Goal: Transaction & Acquisition: Purchase product/service

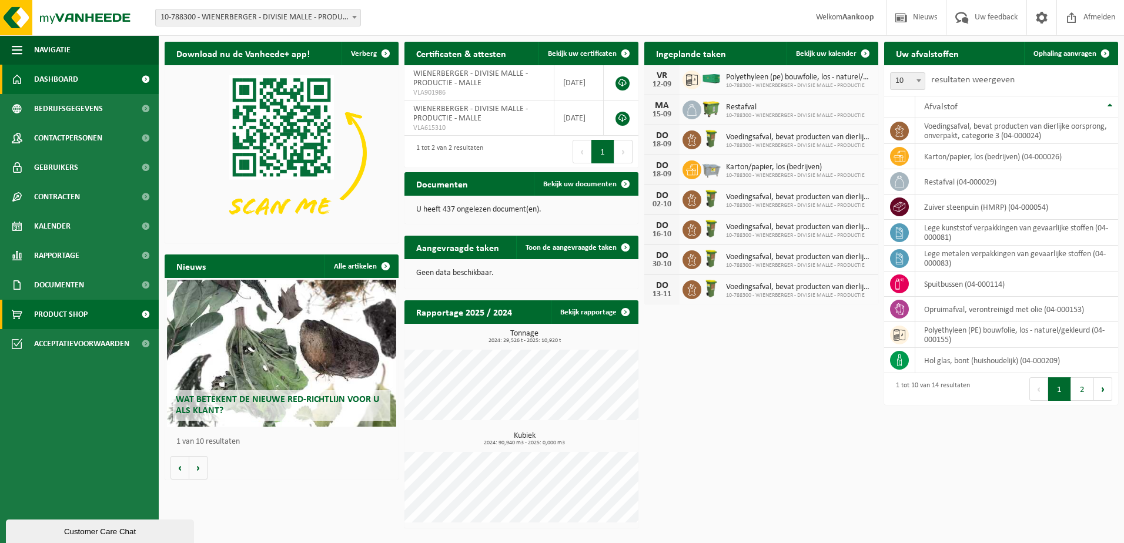
click at [82, 315] on span "Product Shop" at bounding box center [60, 314] width 53 height 29
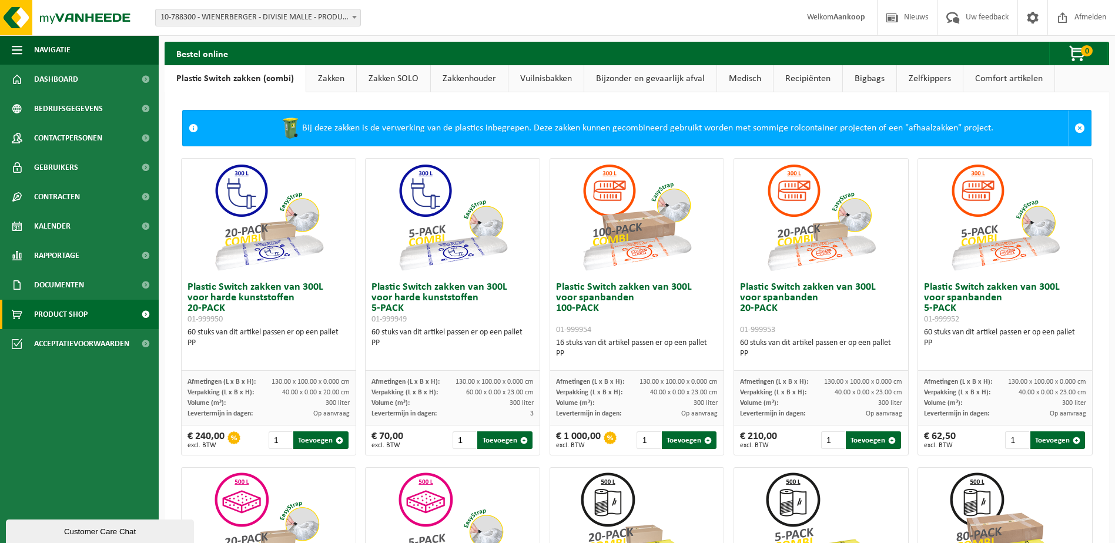
click at [393, 78] on link "Zakken SOLO" at bounding box center [393, 78] width 73 height 27
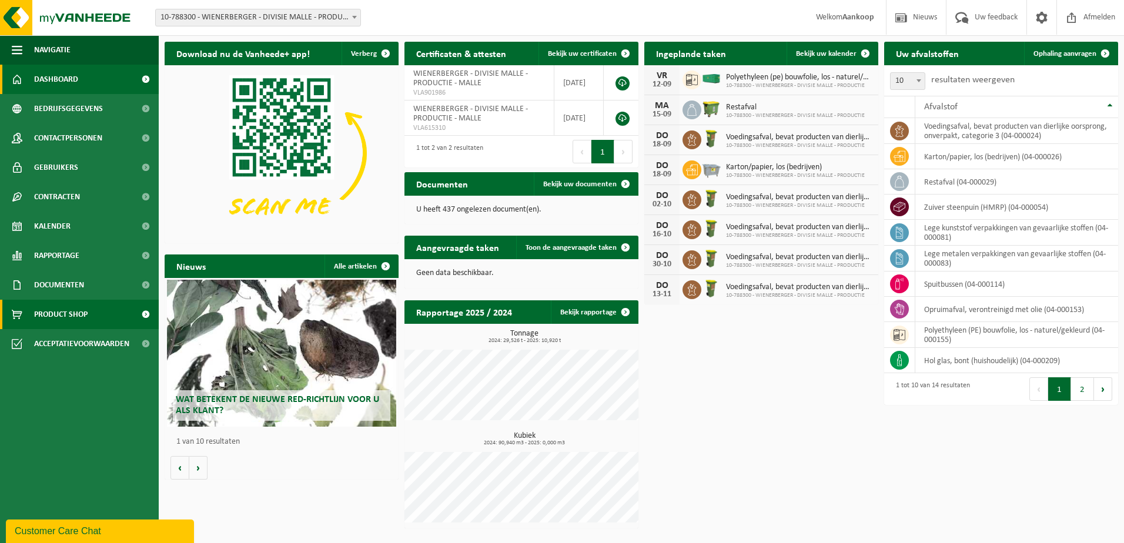
click at [77, 317] on span "Product Shop" at bounding box center [60, 314] width 53 height 29
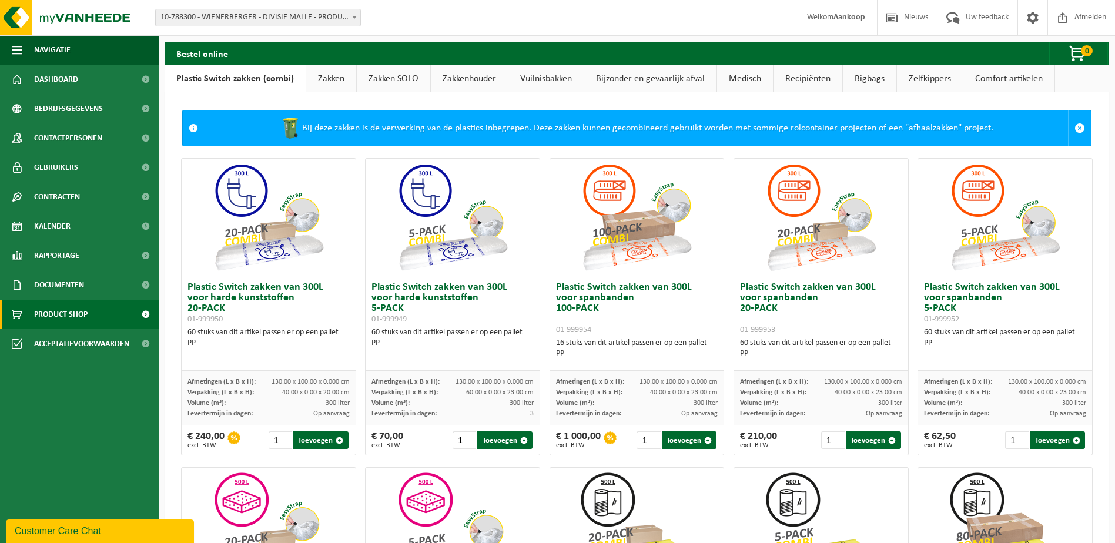
click at [334, 78] on link "Zakken" at bounding box center [331, 78] width 50 height 27
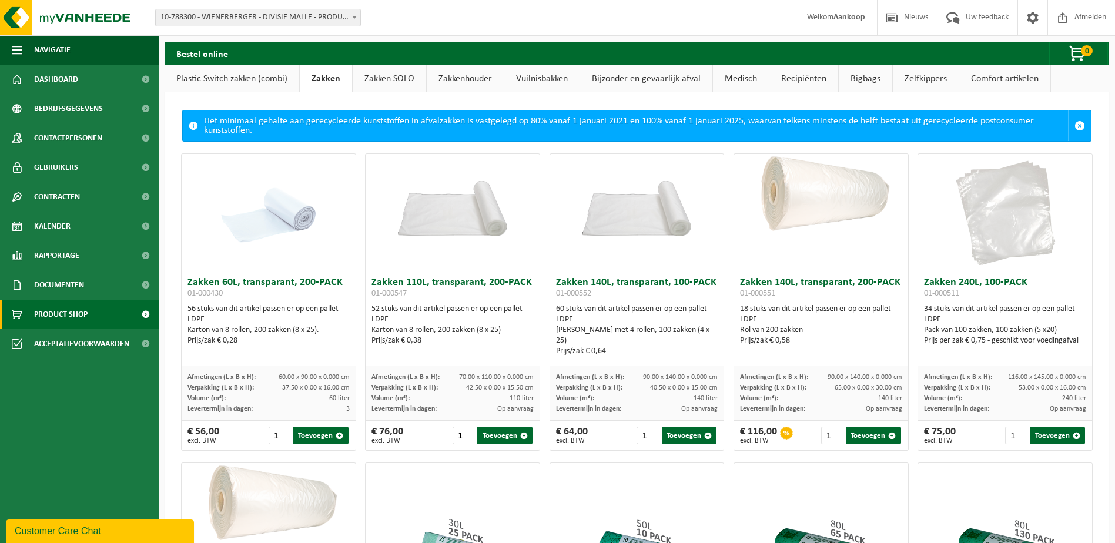
click at [390, 79] on link "Zakken SOLO" at bounding box center [389, 78] width 73 height 27
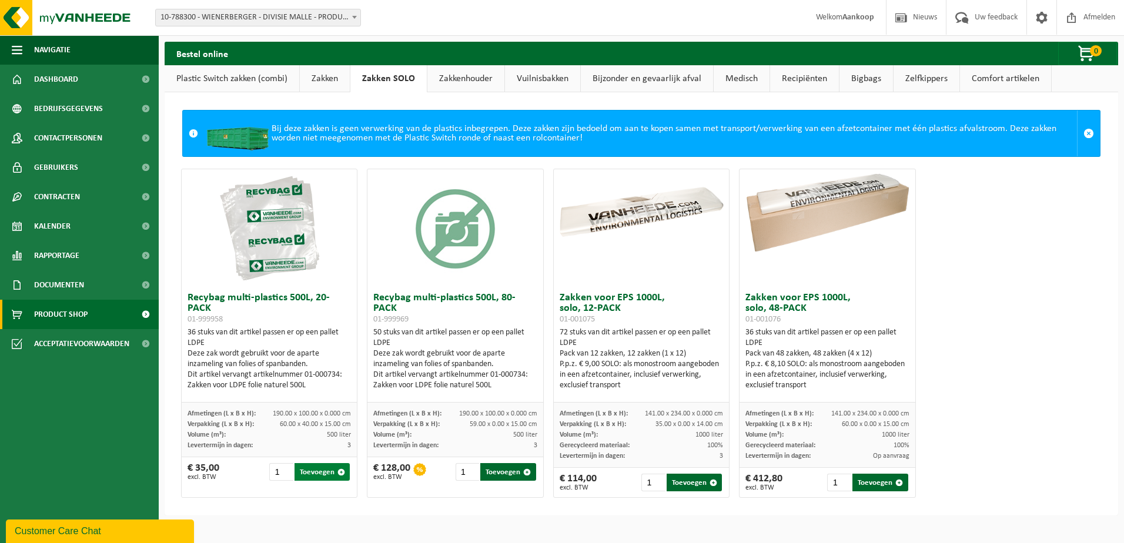
click at [318, 473] on button "Toevoegen" at bounding box center [321, 472] width 55 height 18
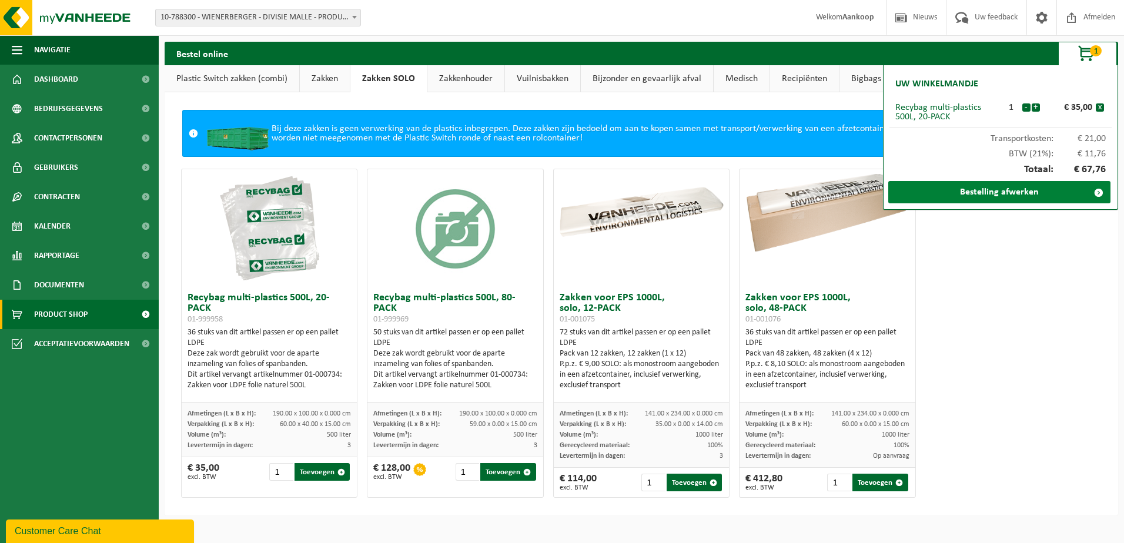
click at [970, 194] on link "Bestelling afwerken" at bounding box center [999, 192] width 222 height 22
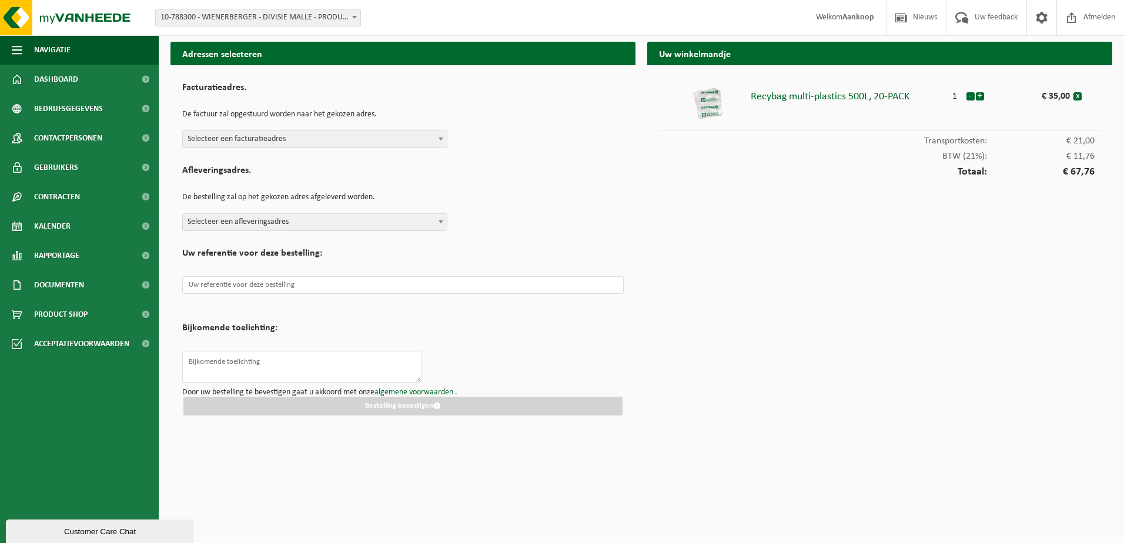
click at [438, 136] on span at bounding box center [441, 138] width 12 height 15
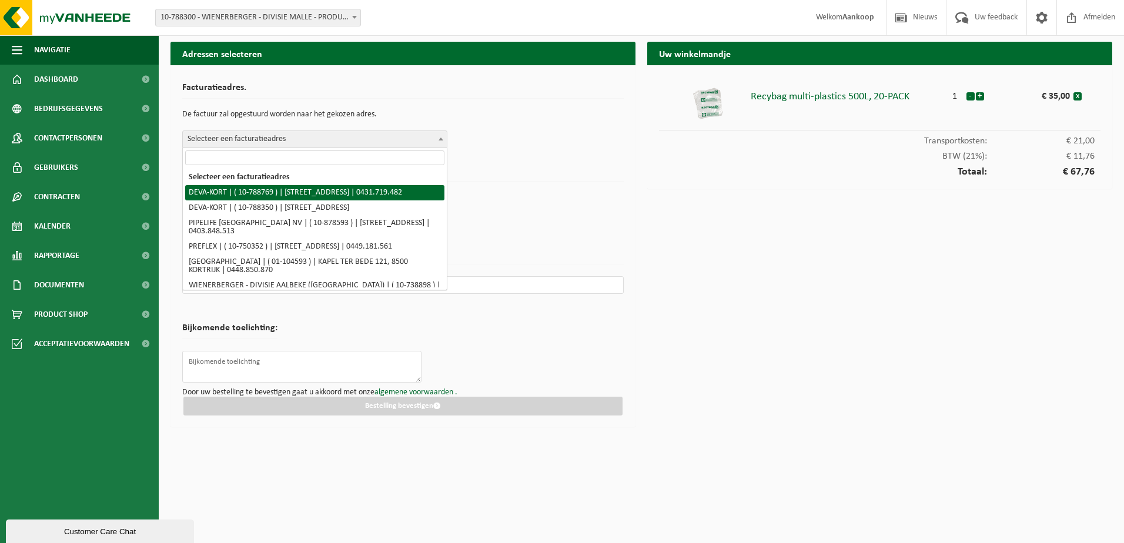
scroll to position [54, 0]
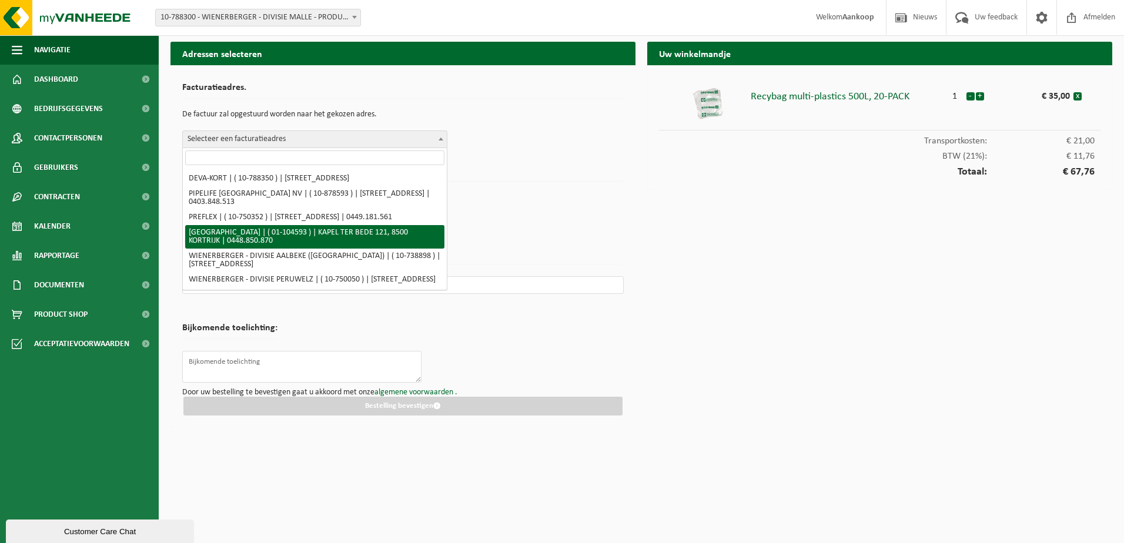
select select "18301"
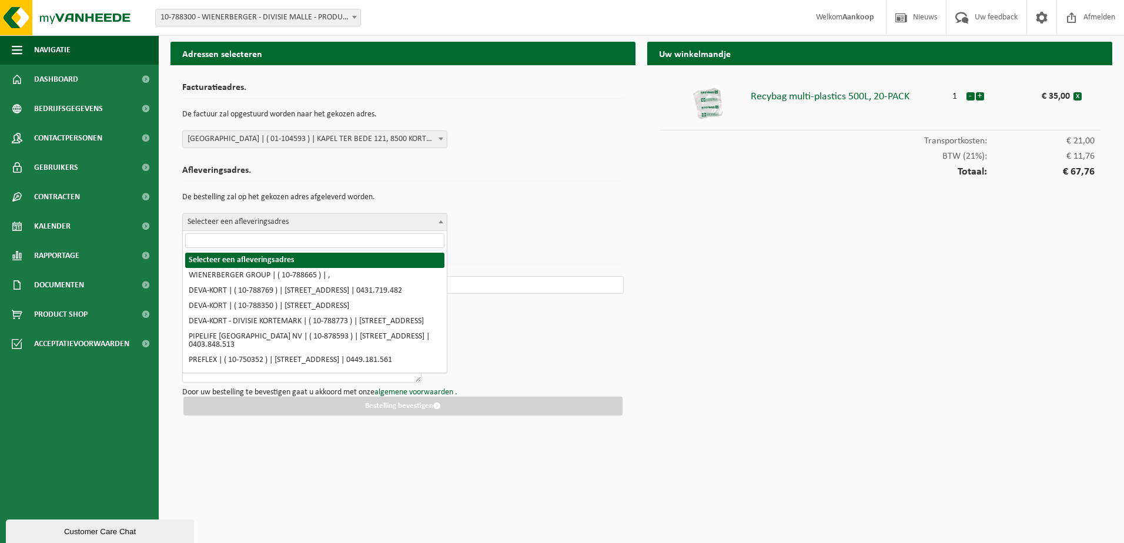
click at [440, 221] on b at bounding box center [440, 221] width 5 height 3
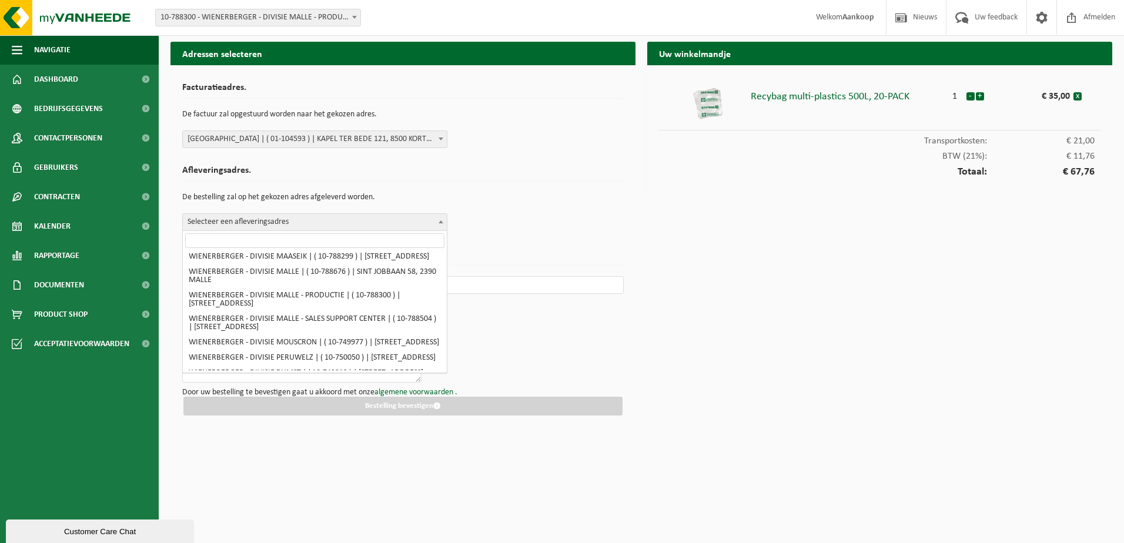
scroll to position [748, 0]
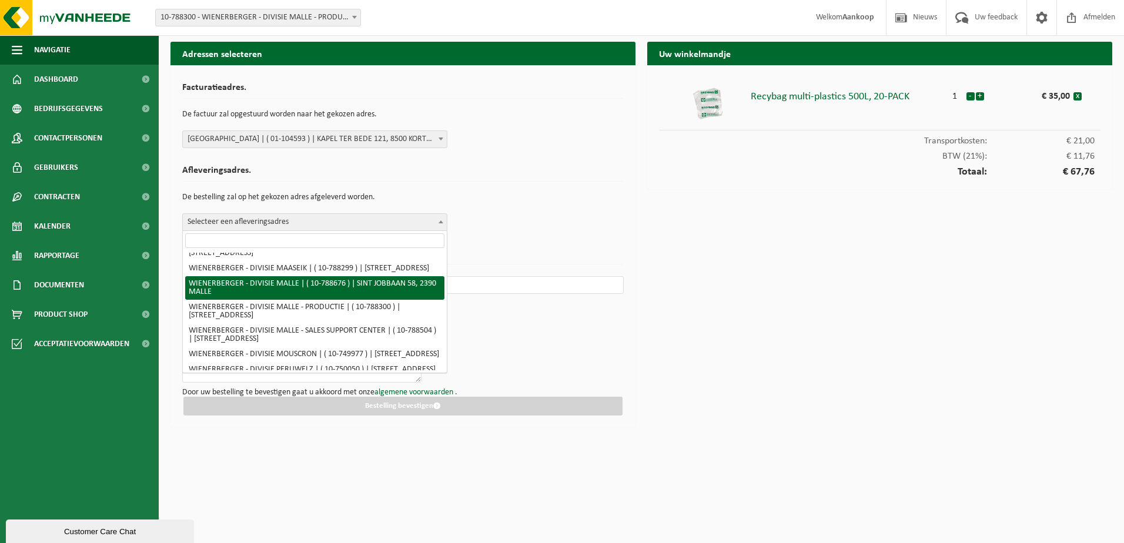
select select "29224"
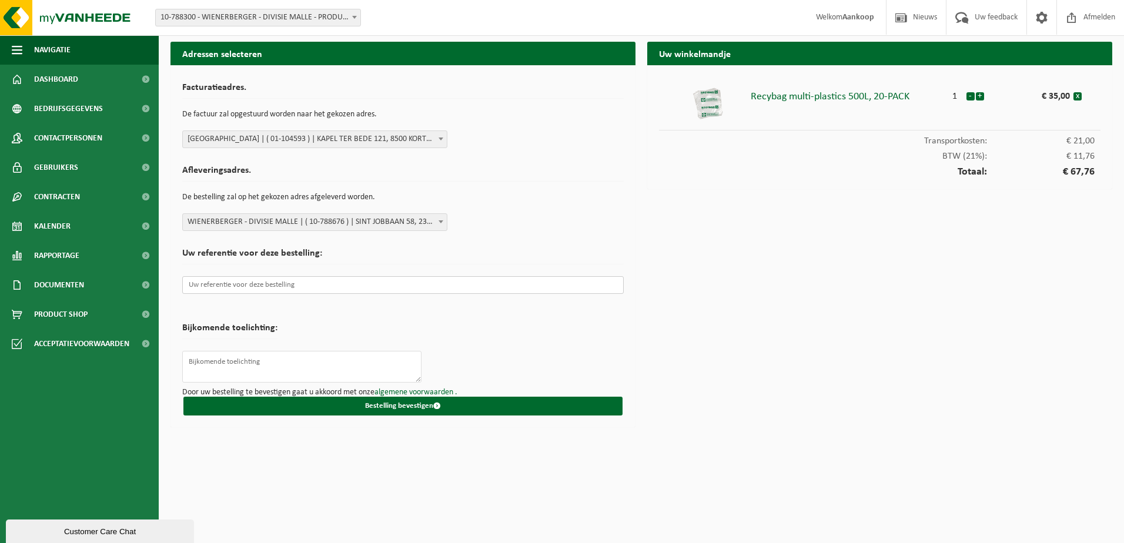
click at [388, 282] on input "text" at bounding box center [402, 285] width 441 height 18
paste input "4507769277"
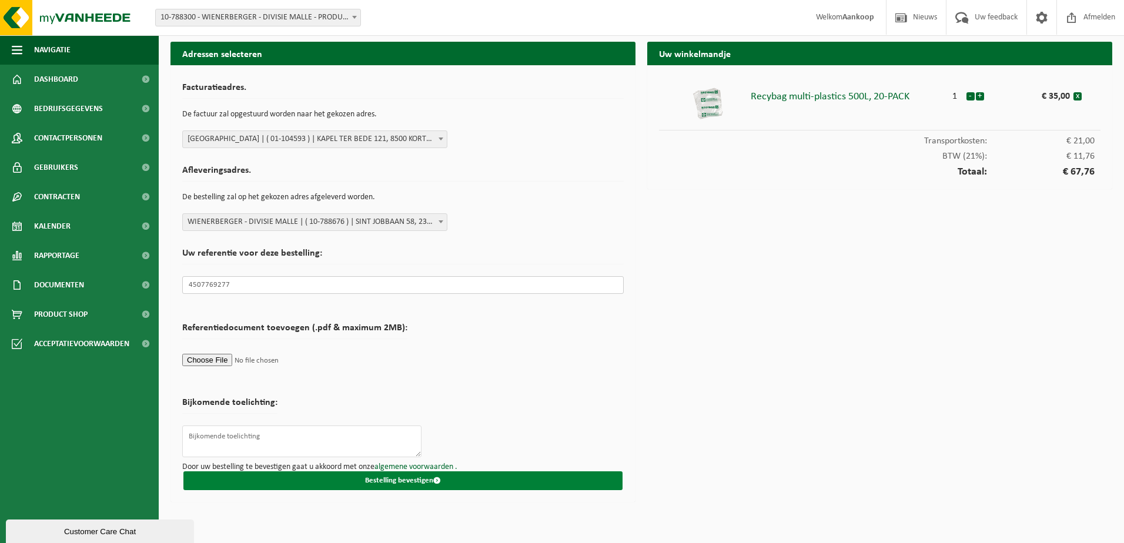
type input "4507769277"
click at [405, 476] on button "Bestelling bevestigen" at bounding box center [402, 480] width 439 height 19
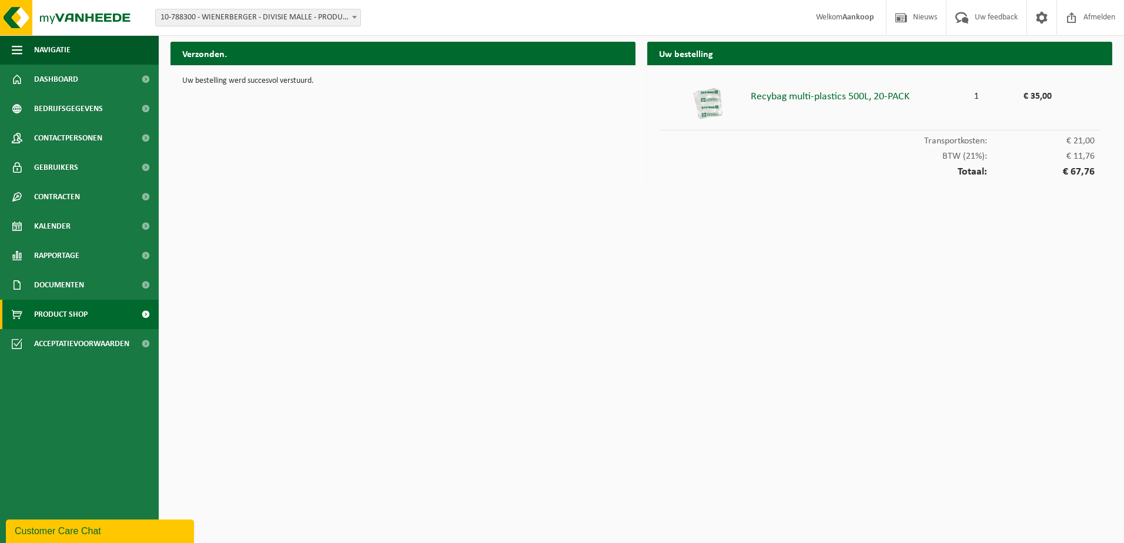
click at [42, 307] on span "Product Shop" at bounding box center [60, 314] width 53 height 29
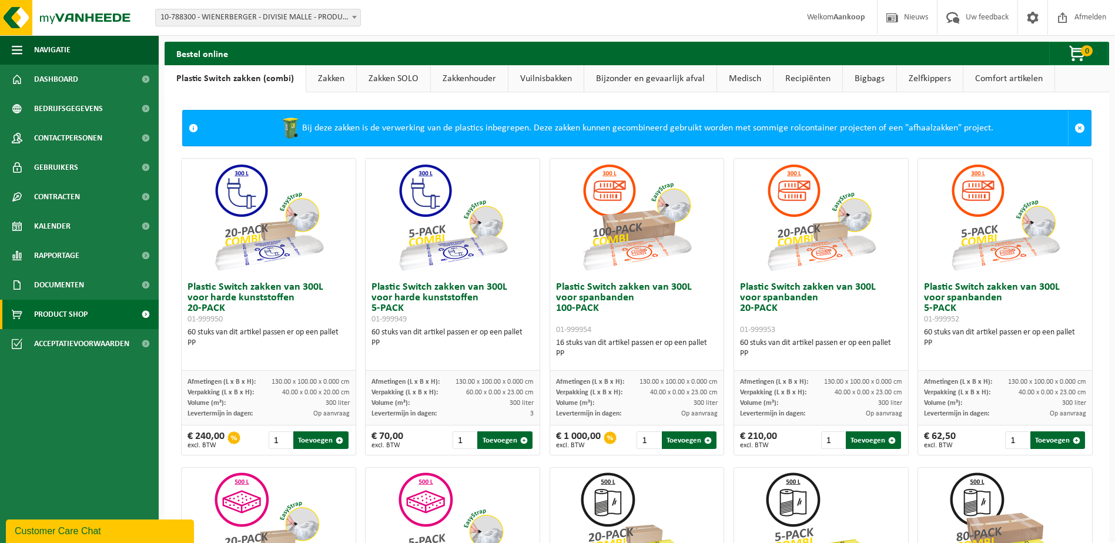
click at [371, 76] on link "Zakken SOLO" at bounding box center [393, 78] width 73 height 27
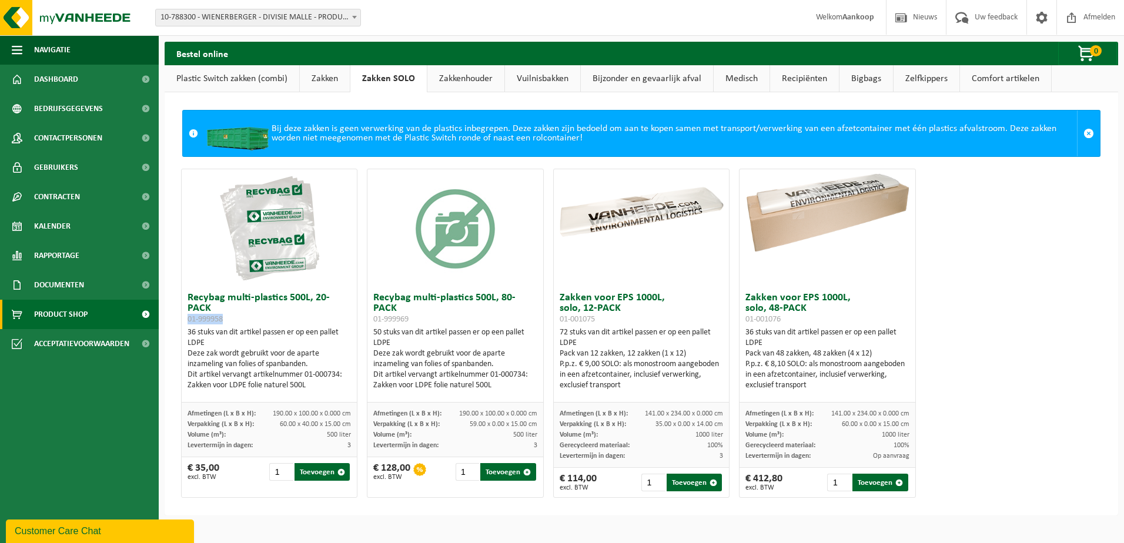
drag, startPoint x: 189, startPoint y: 320, endPoint x: 226, endPoint y: 320, distance: 37.6
click at [226, 320] on h3 "Recybag multi-plastics 500L, 20-PACK 01-999958" at bounding box center [270, 309] width 164 height 32
copy span "01-999958"
